Goal: Task Accomplishment & Management: Complete application form

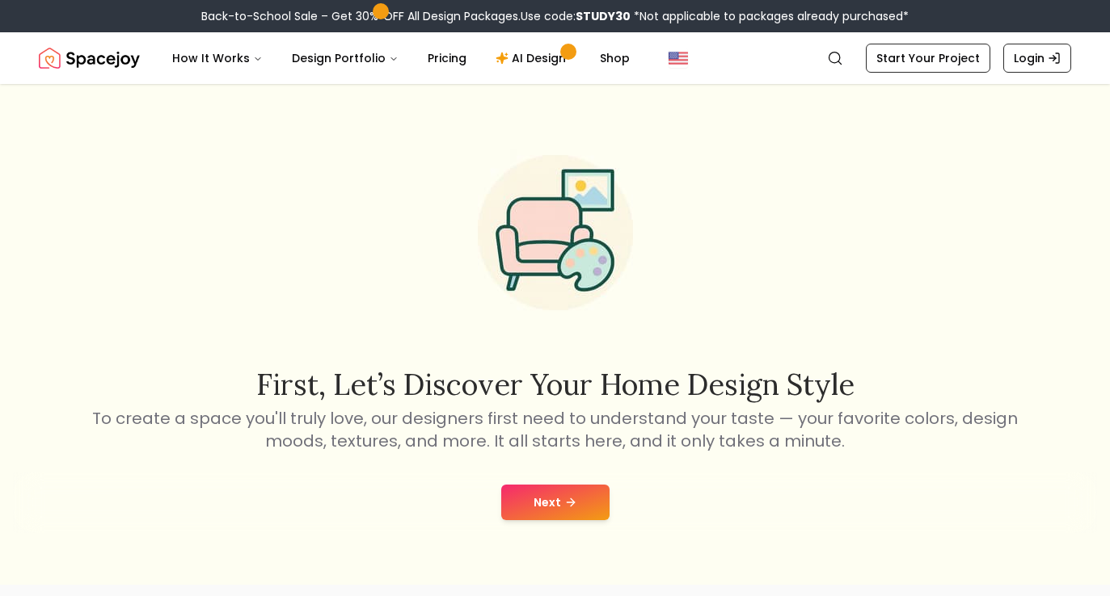
click at [538, 520] on button "Next" at bounding box center [555, 503] width 108 height 36
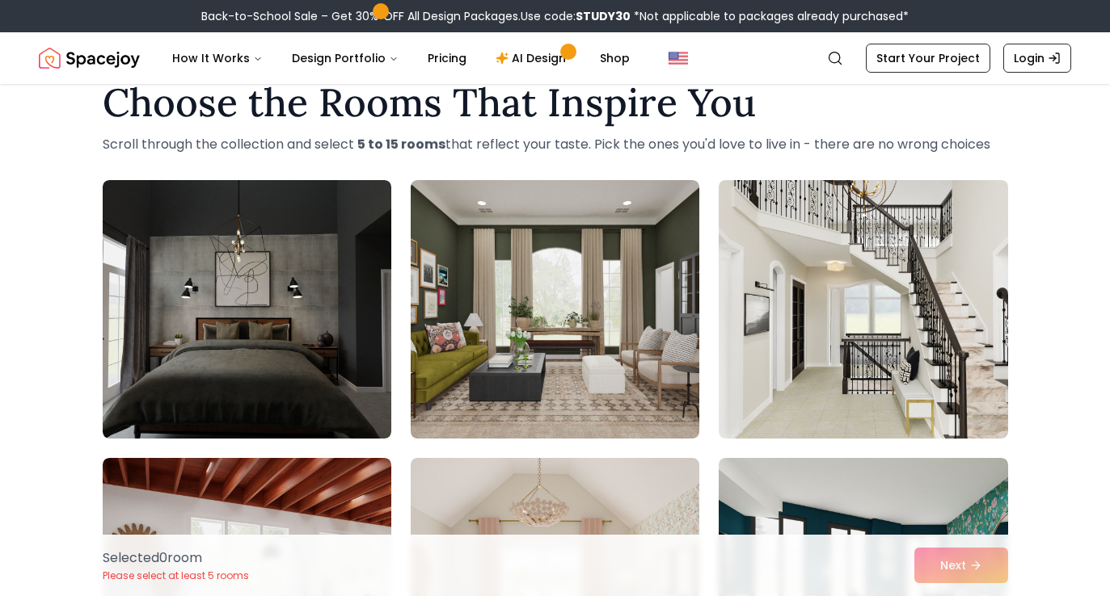
scroll to position [72, 0]
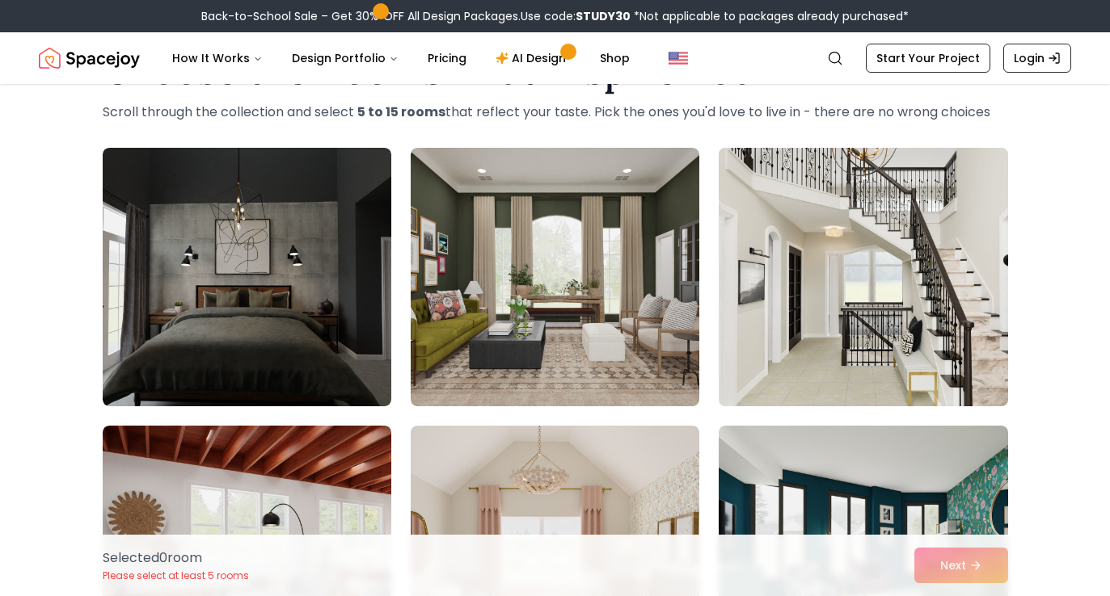
click at [782, 276] on img at bounding box center [862, 277] width 303 height 272
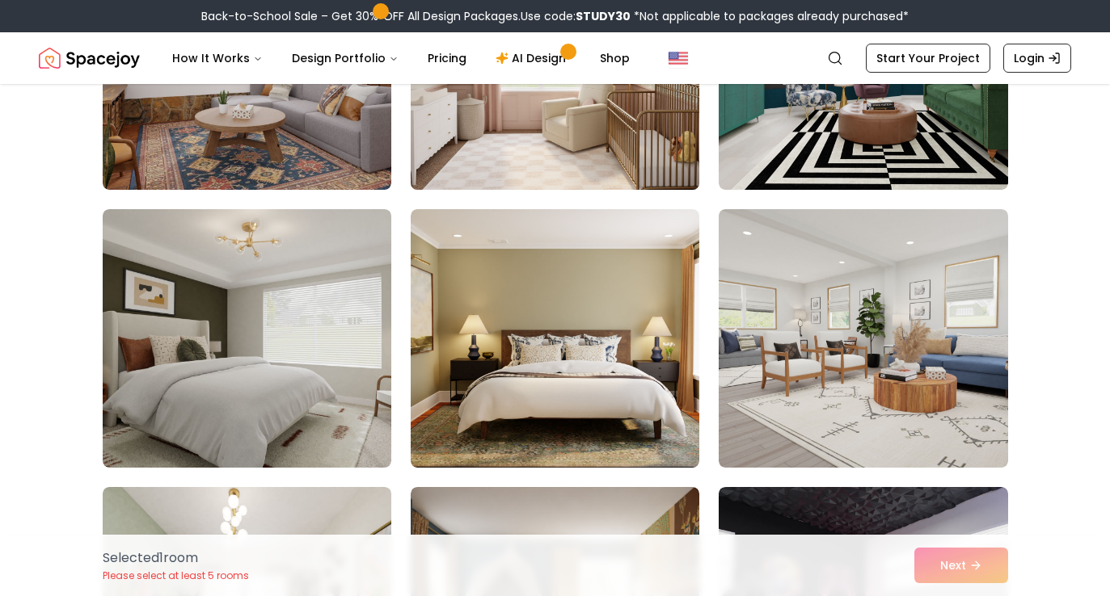
scroll to position [581, 0]
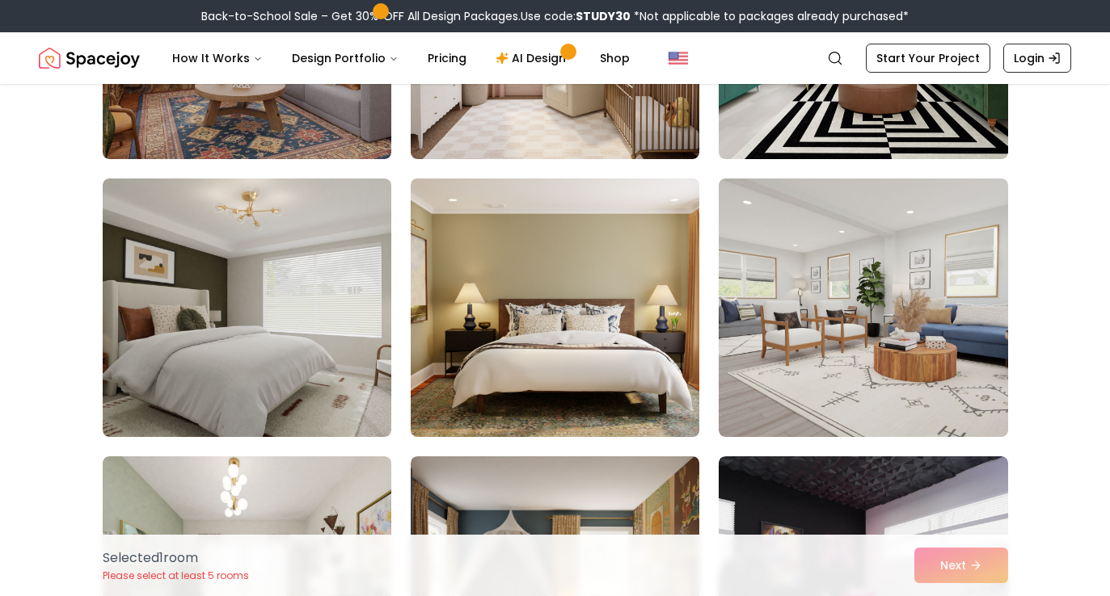
click at [530, 377] on img at bounding box center [554, 308] width 303 height 272
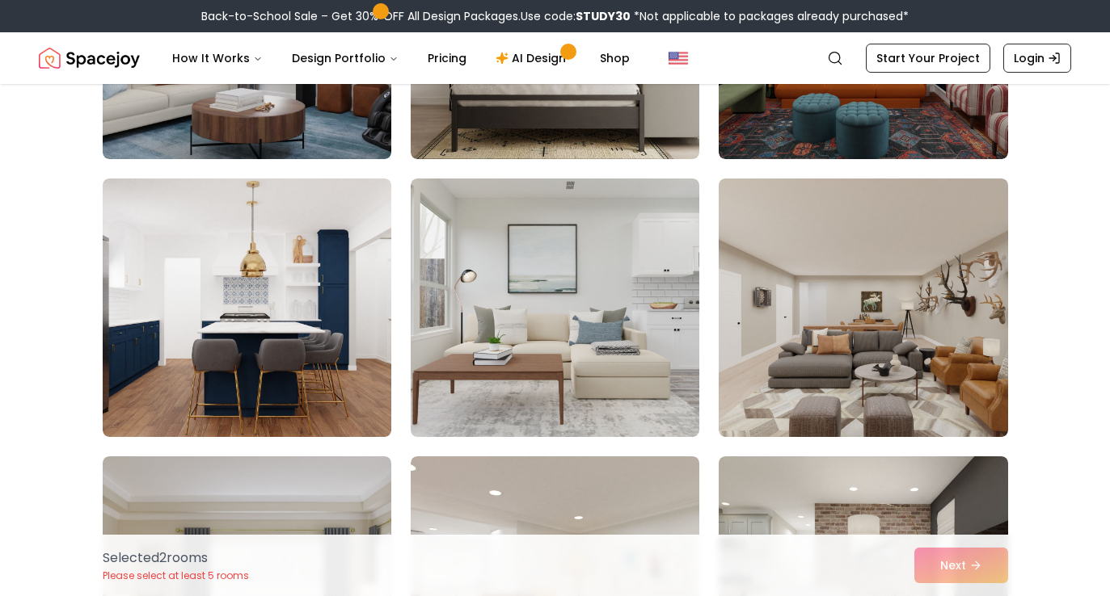
scroll to position [1995, 0]
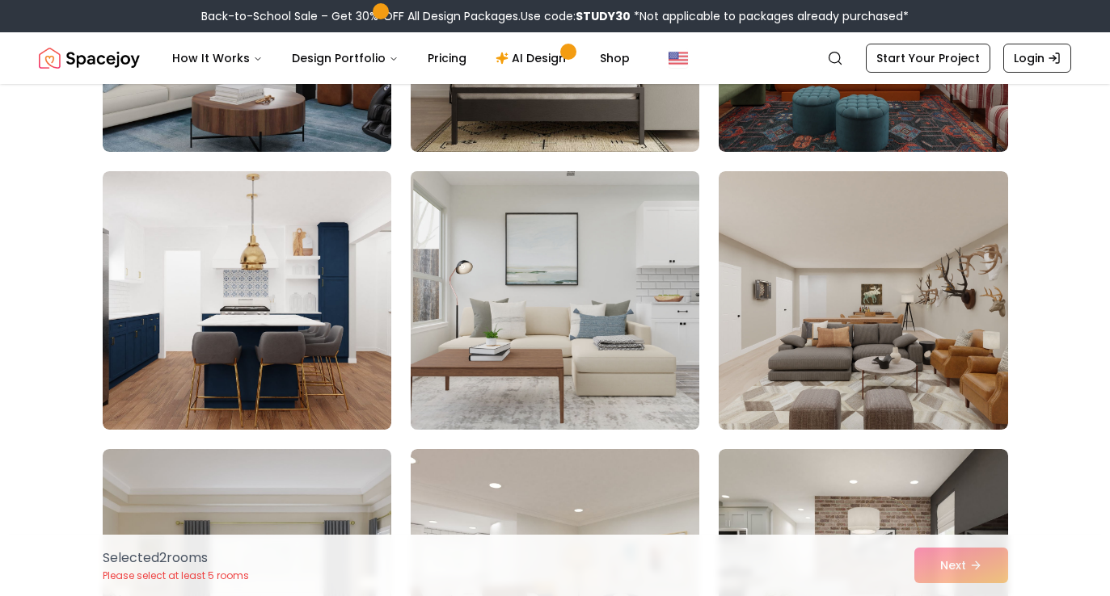
click at [498, 314] on img at bounding box center [554, 301] width 303 height 272
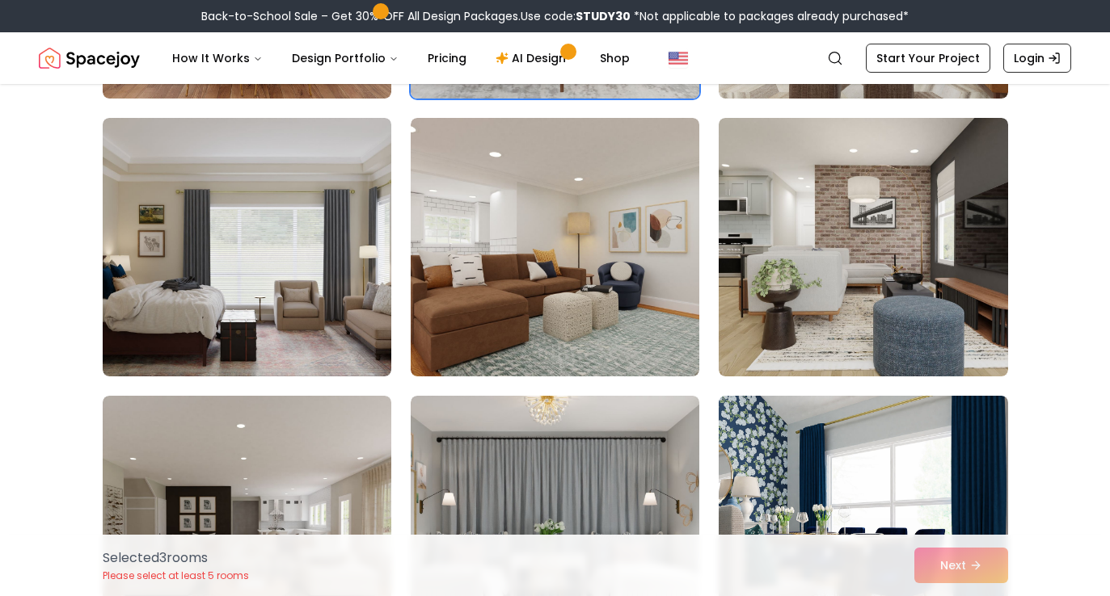
scroll to position [2350, 0]
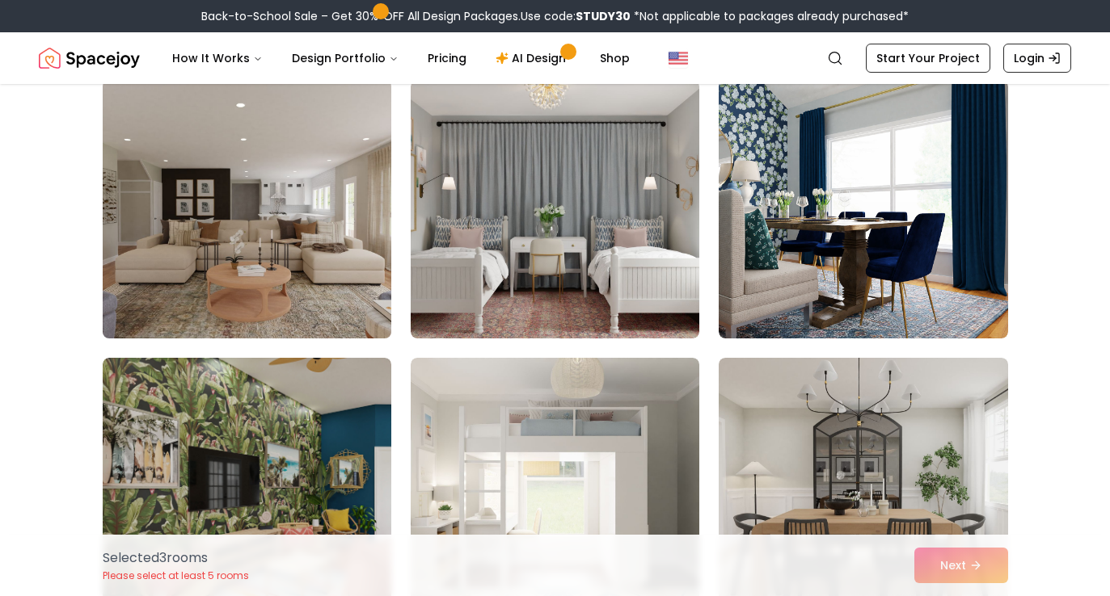
click at [309, 288] on img at bounding box center [246, 210] width 303 height 272
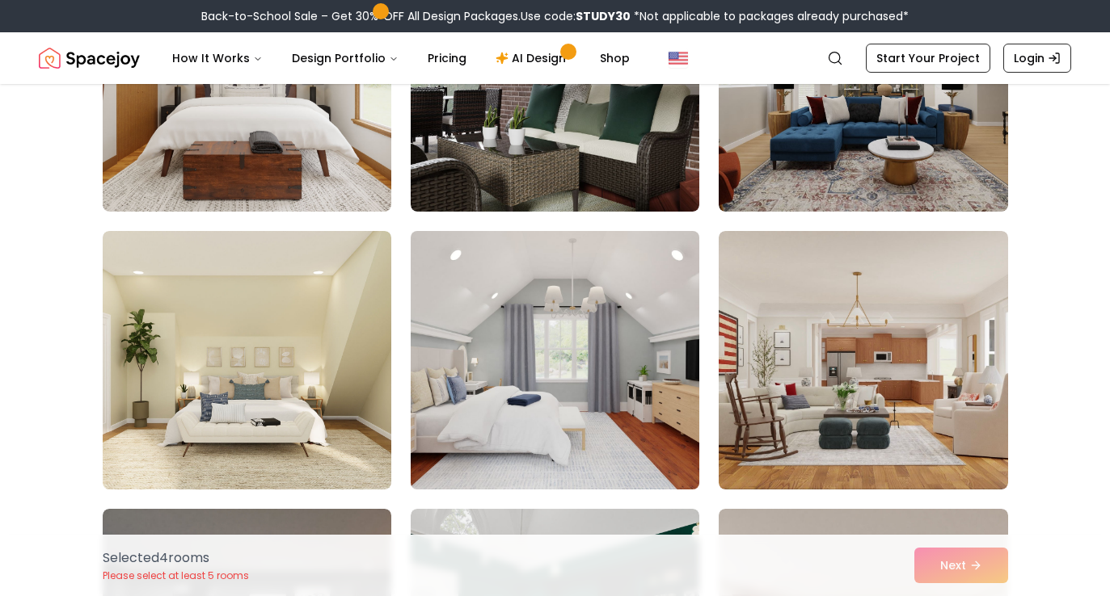
scroll to position [3609, 0]
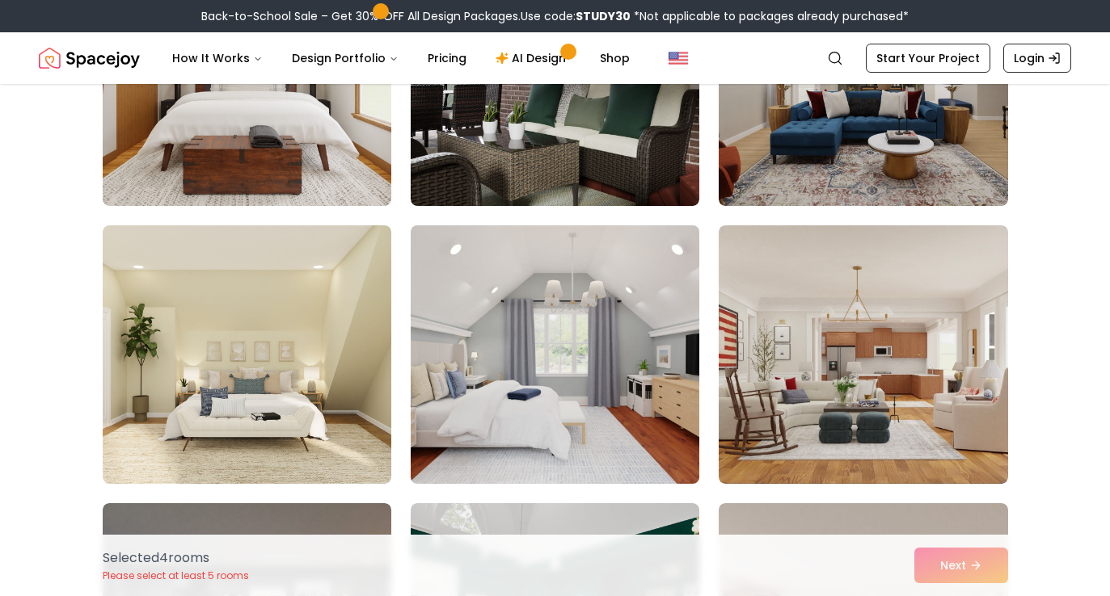
click at [572, 397] on img at bounding box center [554, 355] width 303 height 272
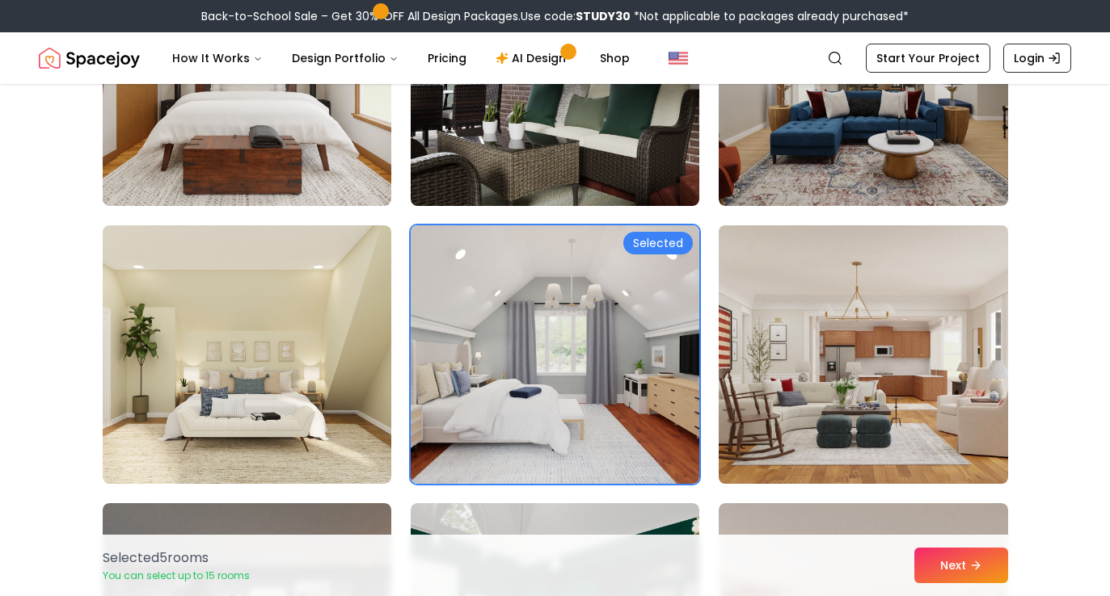
click at [772, 378] on img at bounding box center [862, 355] width 303 height 272
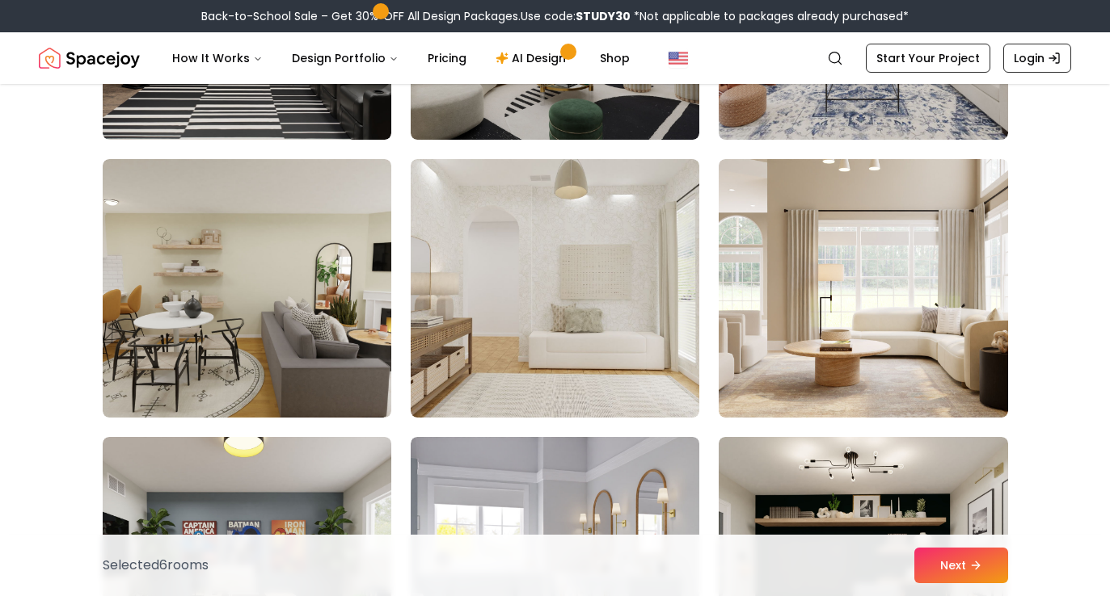
scroll to position [4235, 0]
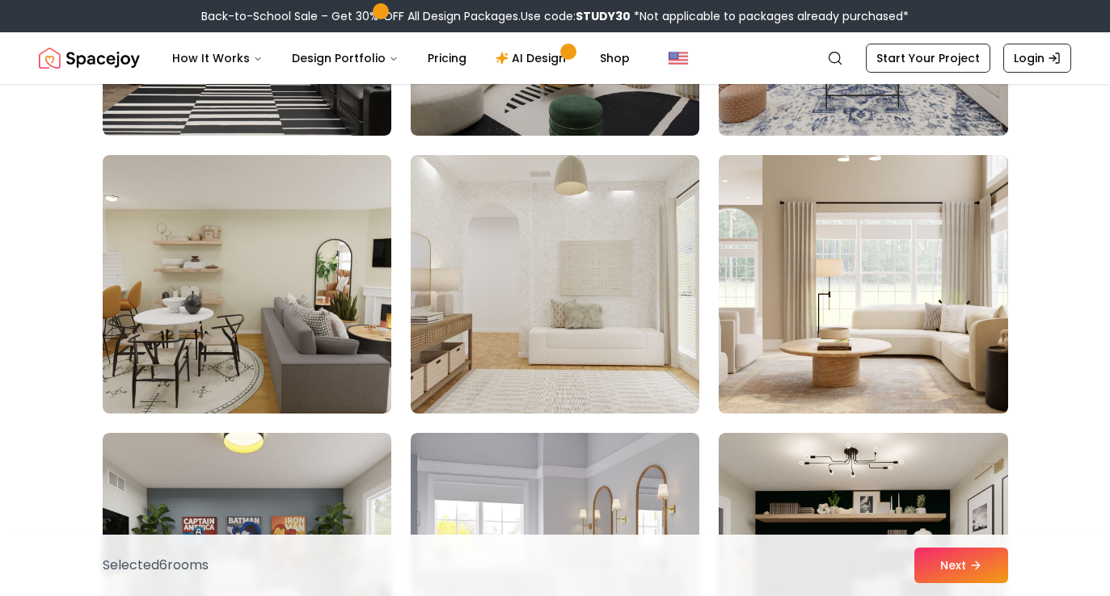
click at [774, 372] on img at bounding box center [862, 285] width 303 height 272
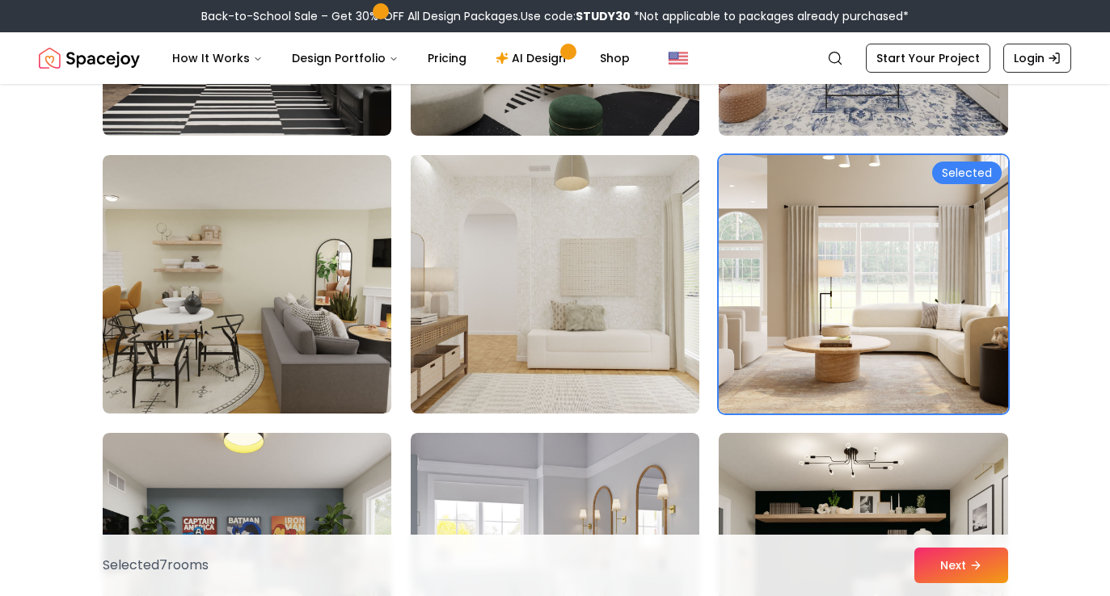
click at [596, 361] on img at bounding box center [554, 285] width 303 height 272
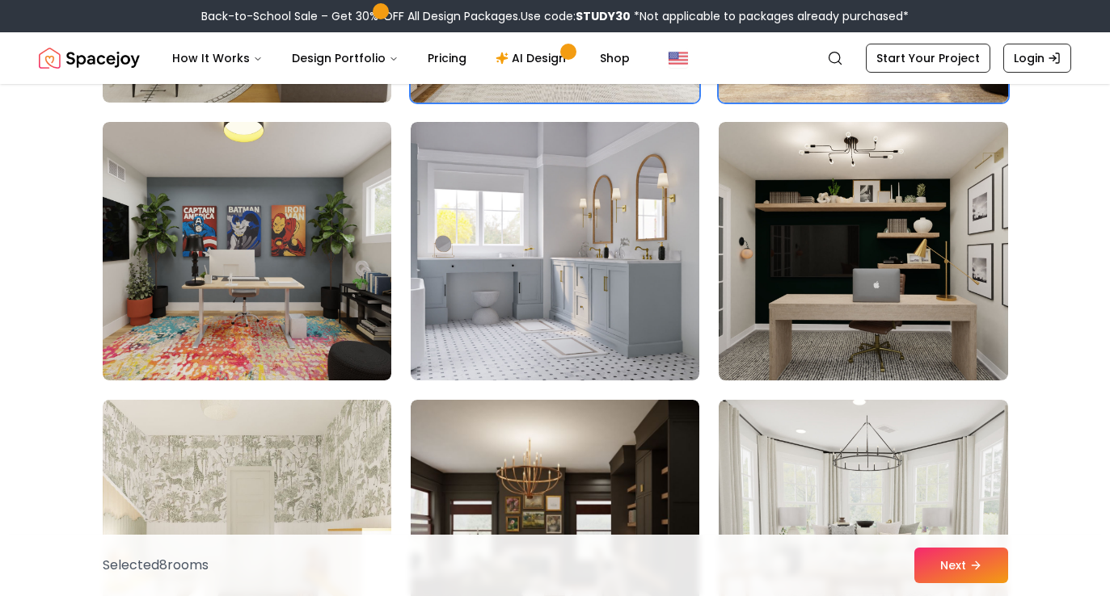
scroll to position [4588, 0]
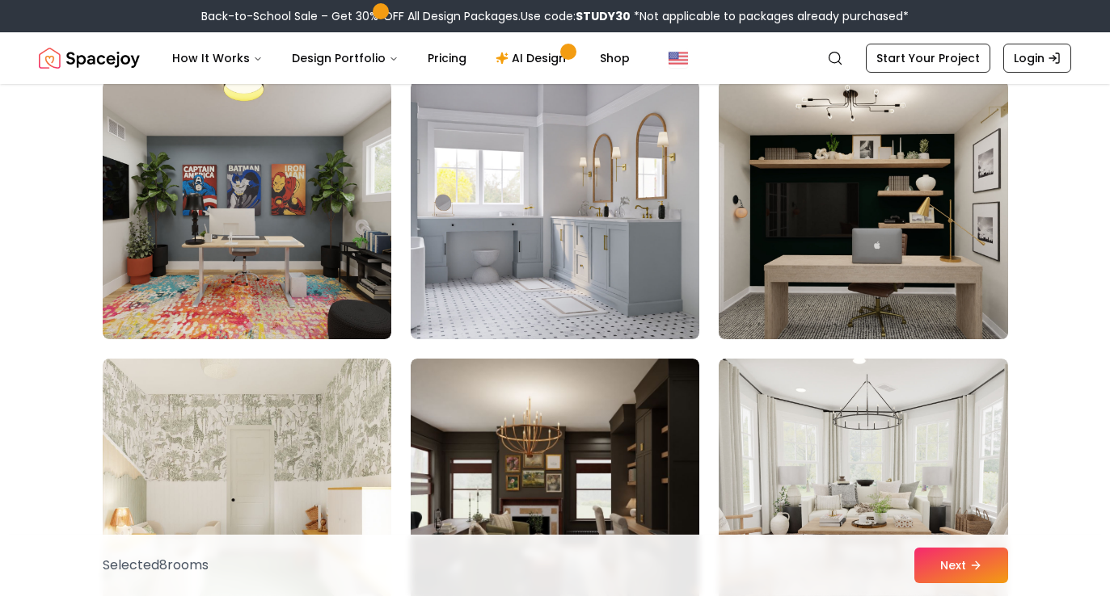
click at [804, 230] on img at bounding box center [862, 210] width 303 height 272
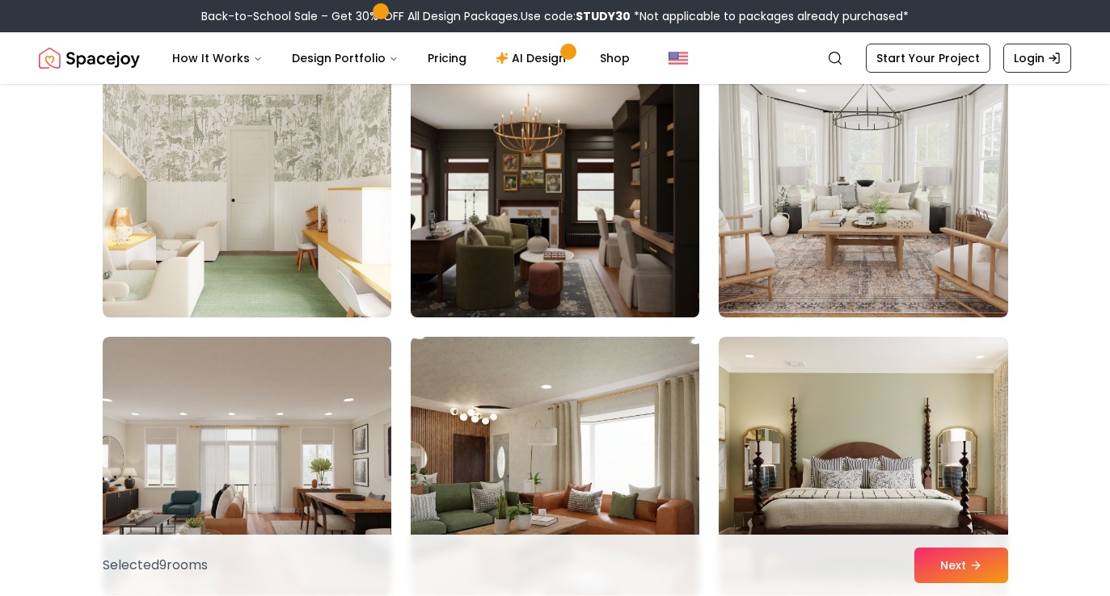
scroll to position [4885, 0]
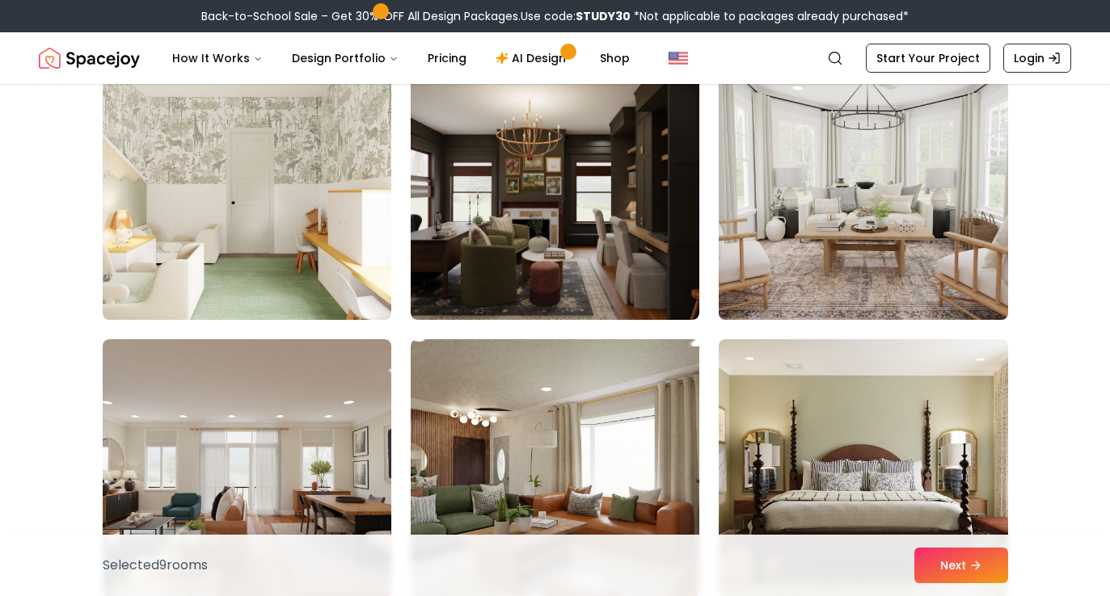
click at [806, 272] on img at bounding box center [862, 191] width 303 height 272
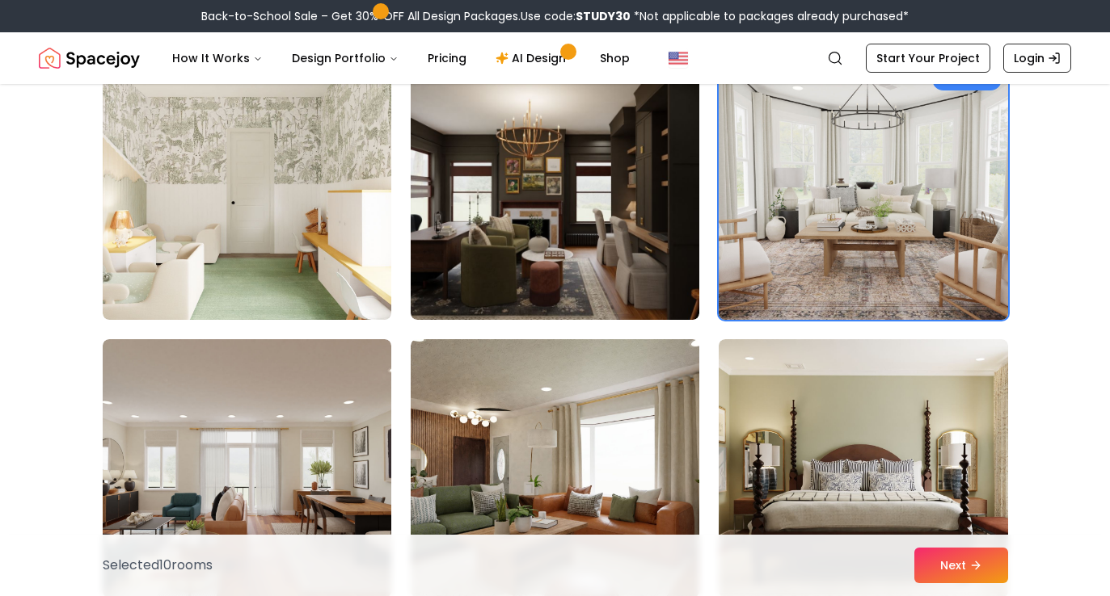
click at [806, 272] on img at bounding box center [862, 191] width 303 height 272
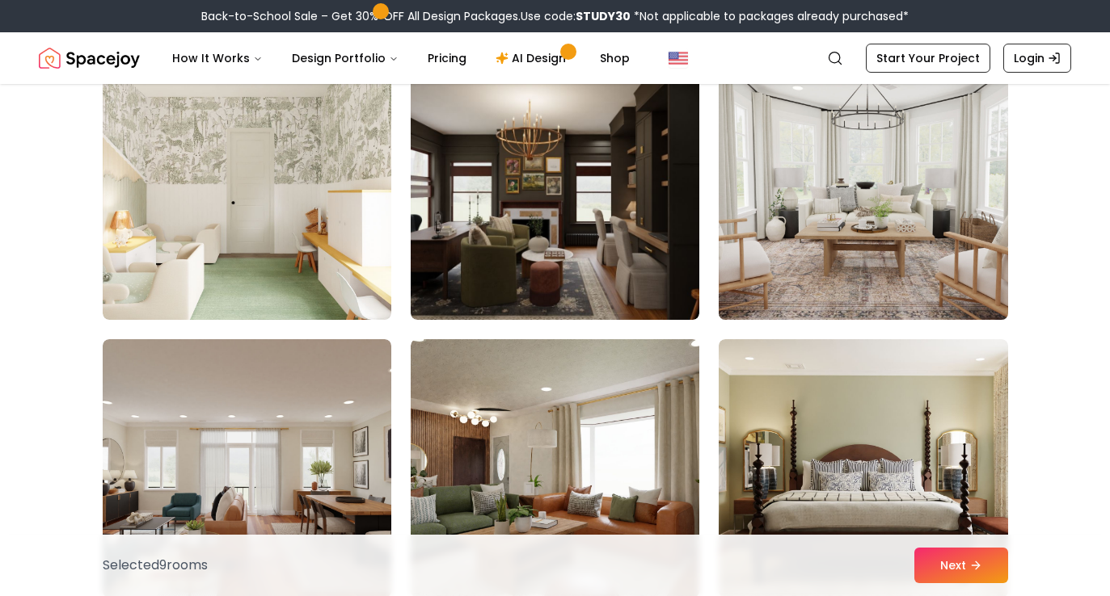
click at [806, 272] on img at bounding box center [862, 191] width 303 height 272
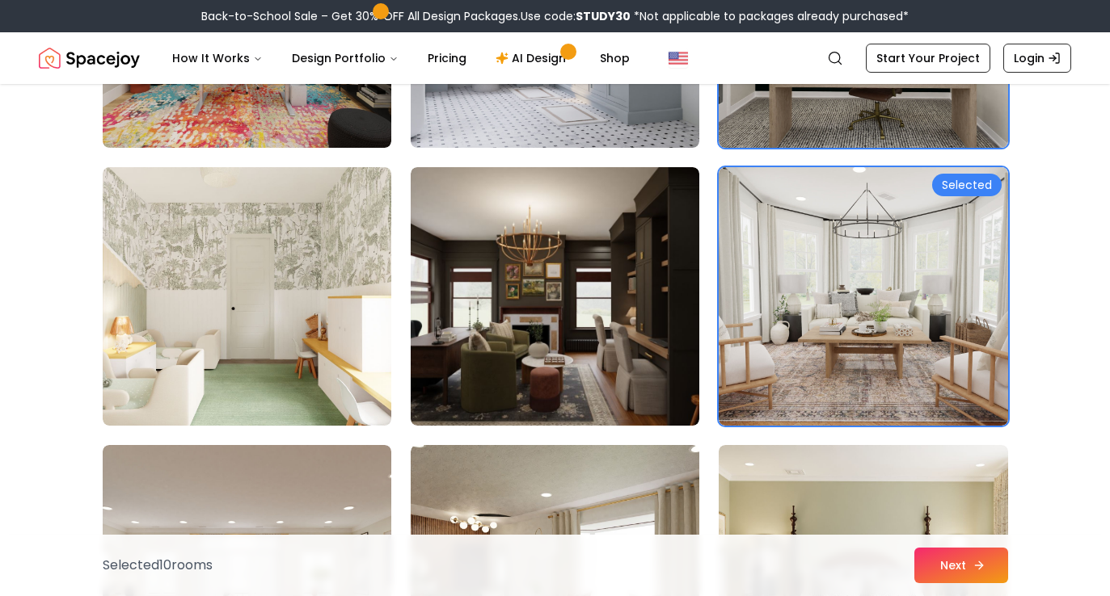
click at [959, 570] on button "Next" at bounding box center [961, 566] width 94 height 36
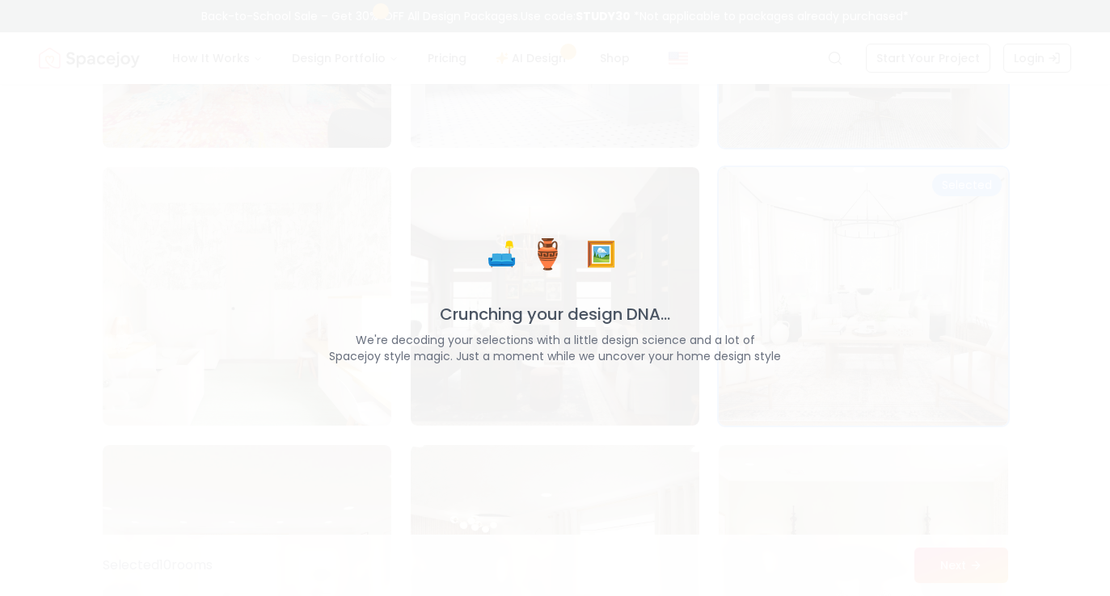
scroll to position [4779, 0]
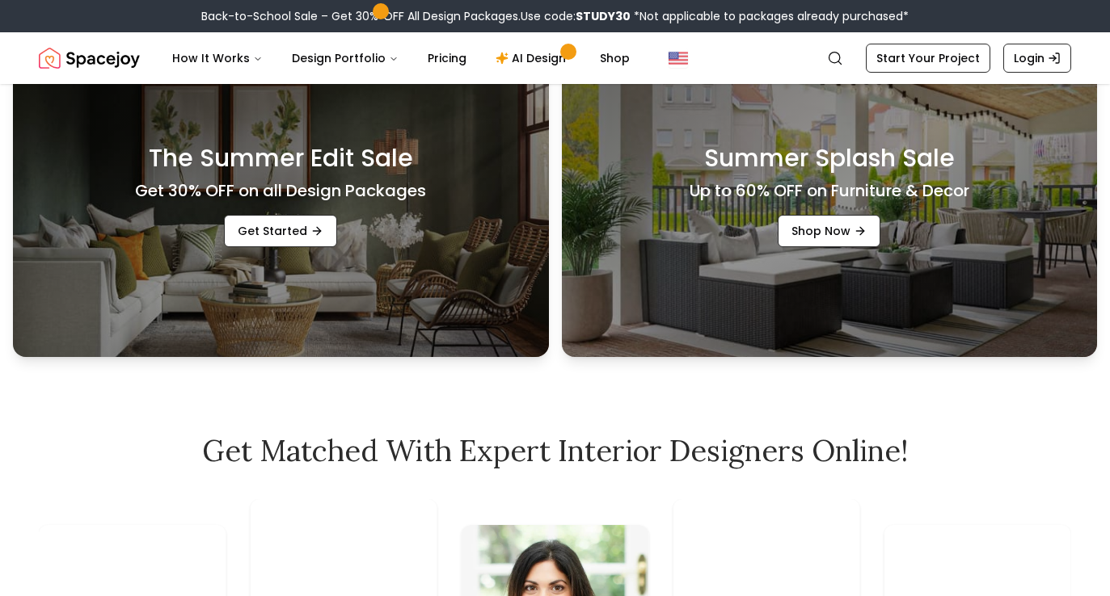
scroll to position [588, 0]
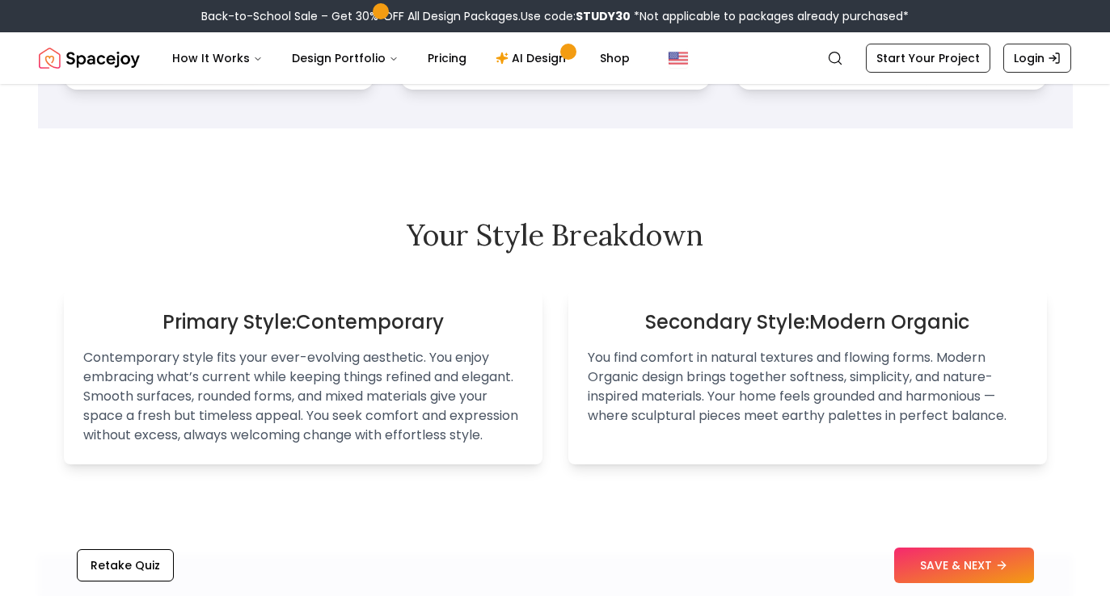
scroll to position [925, 0]
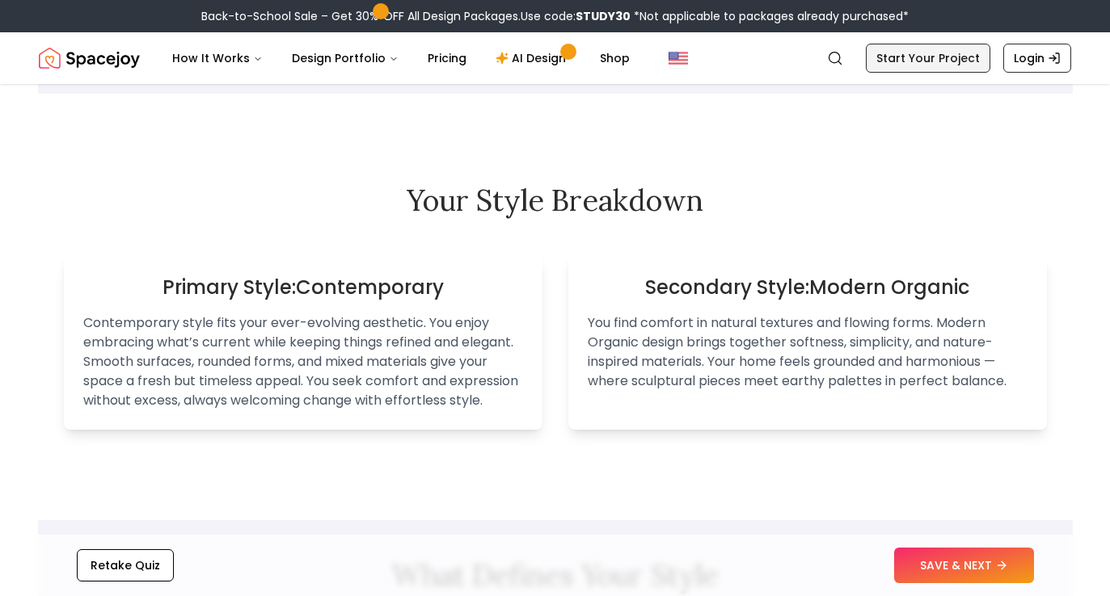
click at [950, 61] on link "Start Your Project" at bounding box center [928, 58] width 124 height 29
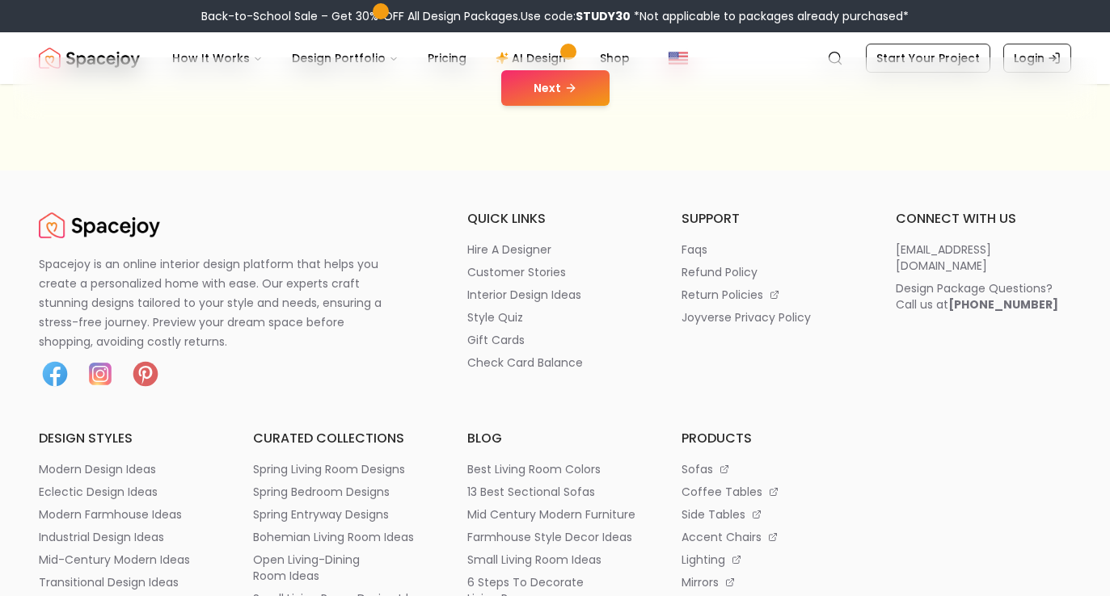
scroll to position [163, 0]
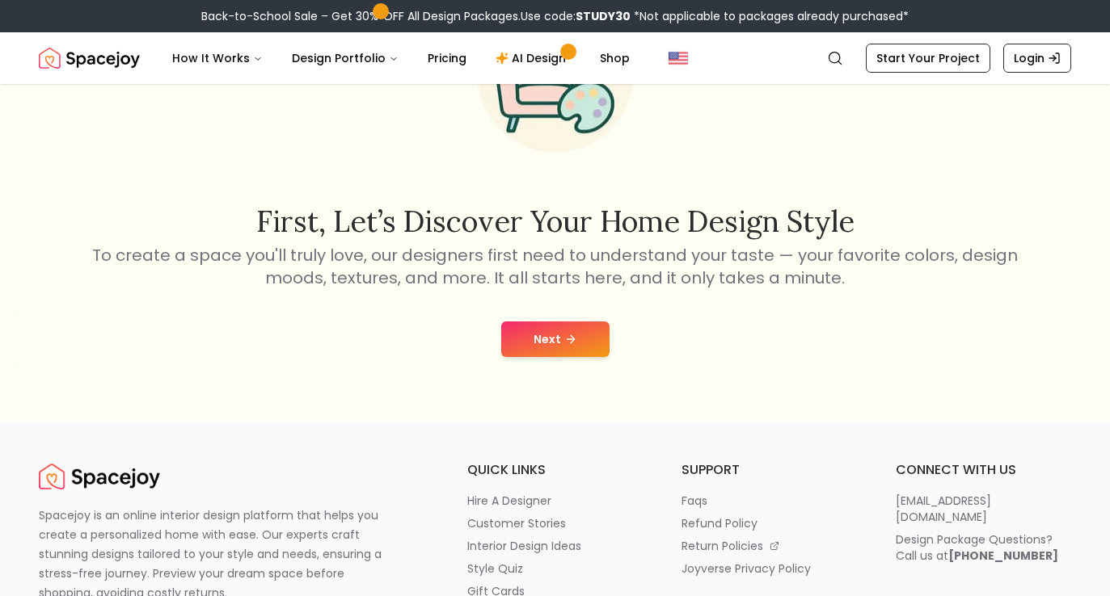
click at [562, 343] on button "Next" at bounding box center [555, 340] width 108 height 36
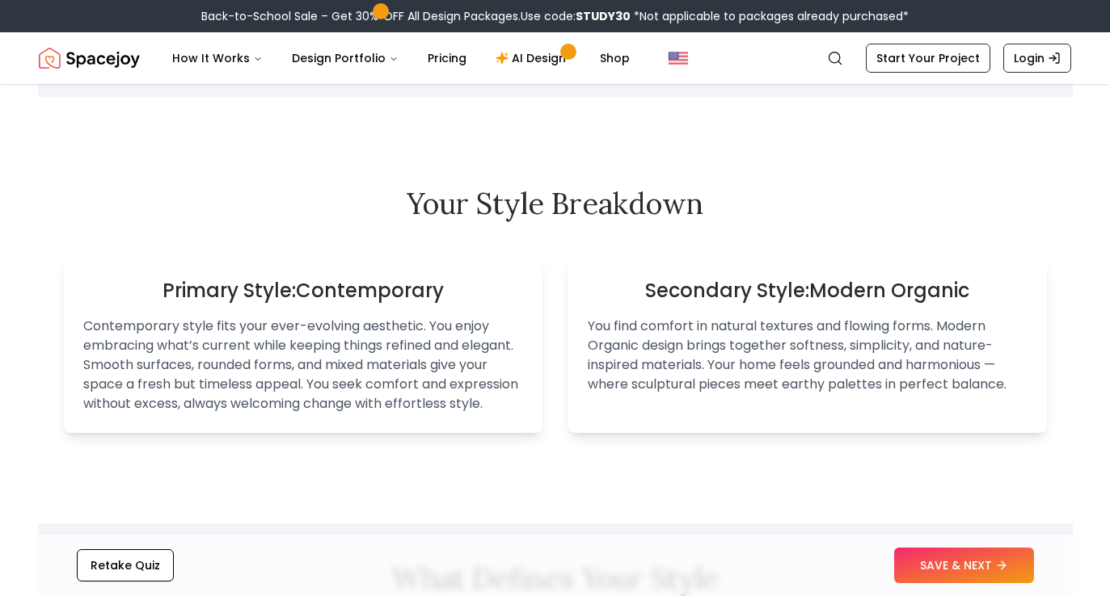
scroll to position [925, 0]
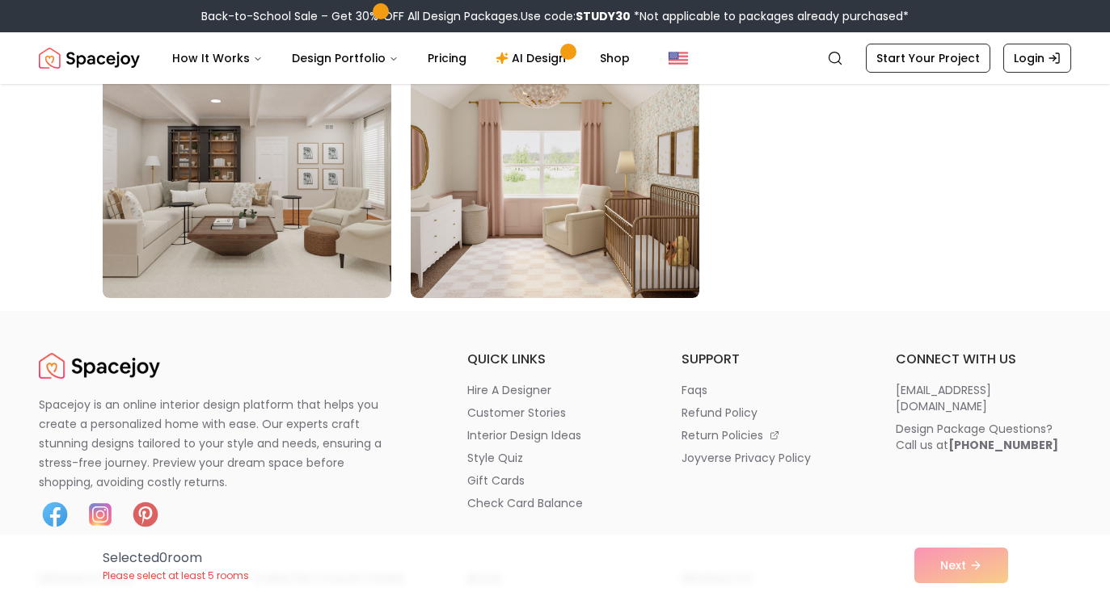
scroll to position [1192, 0]
